Goal: Information Seeking & Learning: Learn about a topic

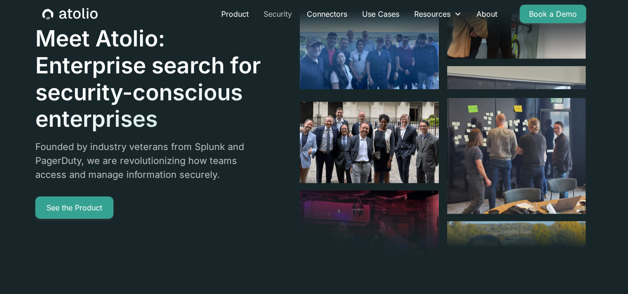
scroll to position [26, 0]
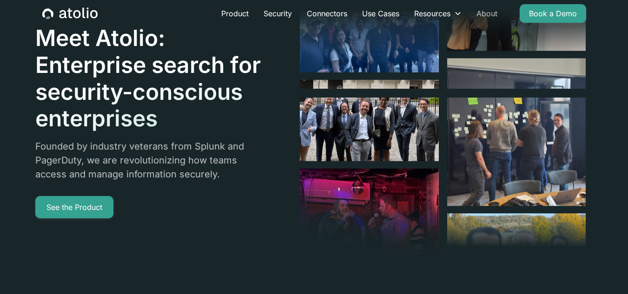
click at [482, 14] on link "About" at bounding box center [487, 13] width 36 height 19
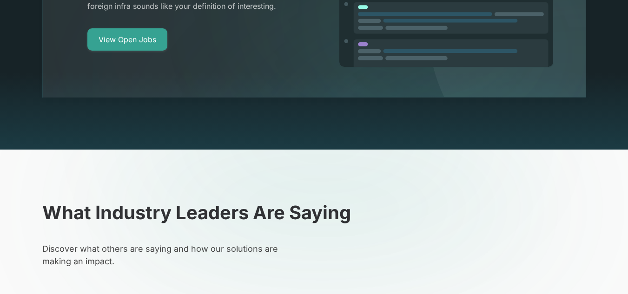
scroll to position [2243, 0]
